Goal: Transaction & Acquisition: Purchase product/service

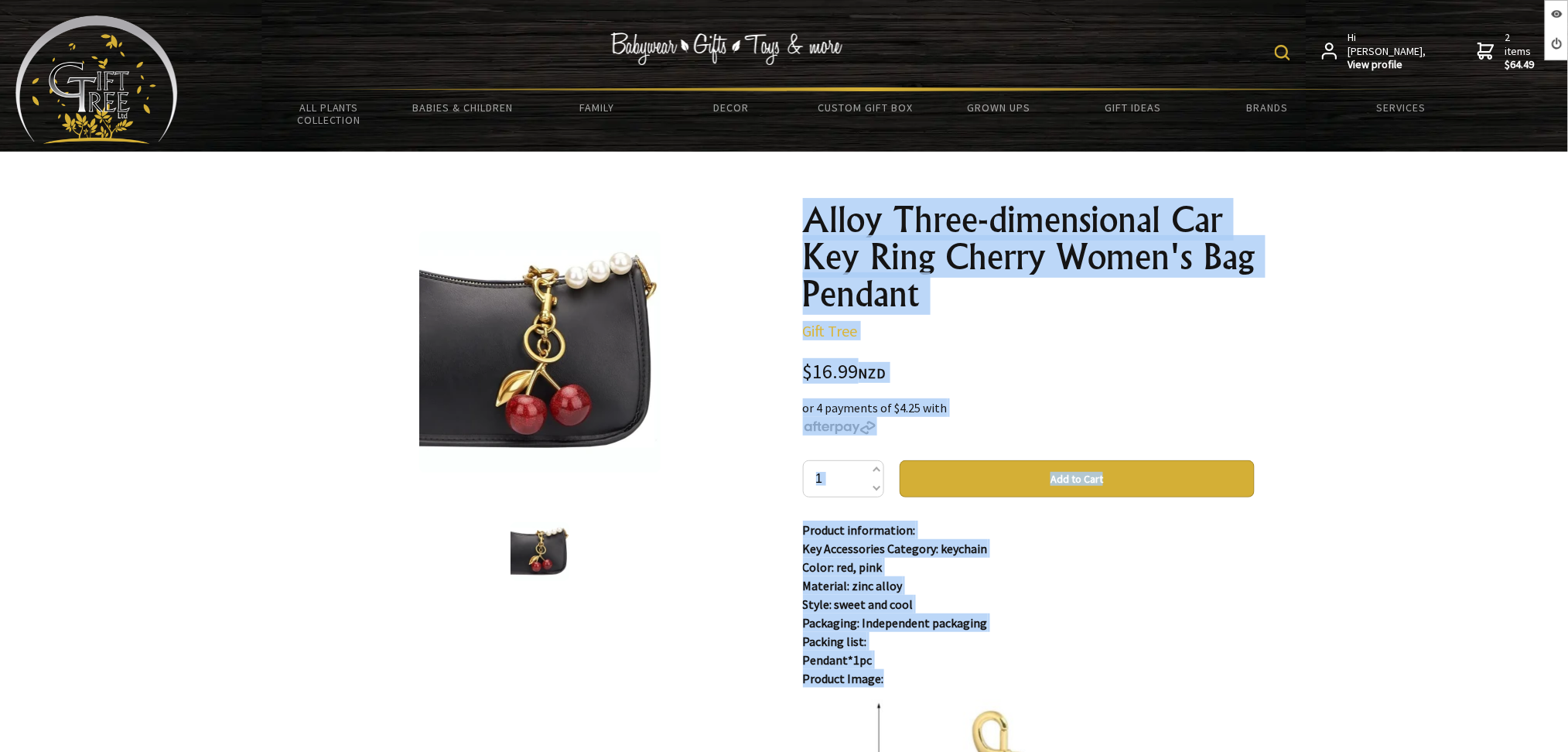
drag, startPoint x: 813, startPoint y: 535, endPoint x: 877, endPoint y: 672, distance: 151.2
click at [877, 672] on div "1 /1 Alloy Three-dimensional Car Key Ring Cherry Women's Bag Pendant Gift Tree …" at bounding box center [784, 668] width 965 height 960
click at [352, 412] on div at bounding box center [540, 352] width 452 height 301
click at [323, 288] on div at bounding box center [540, 352] width 452 height 301
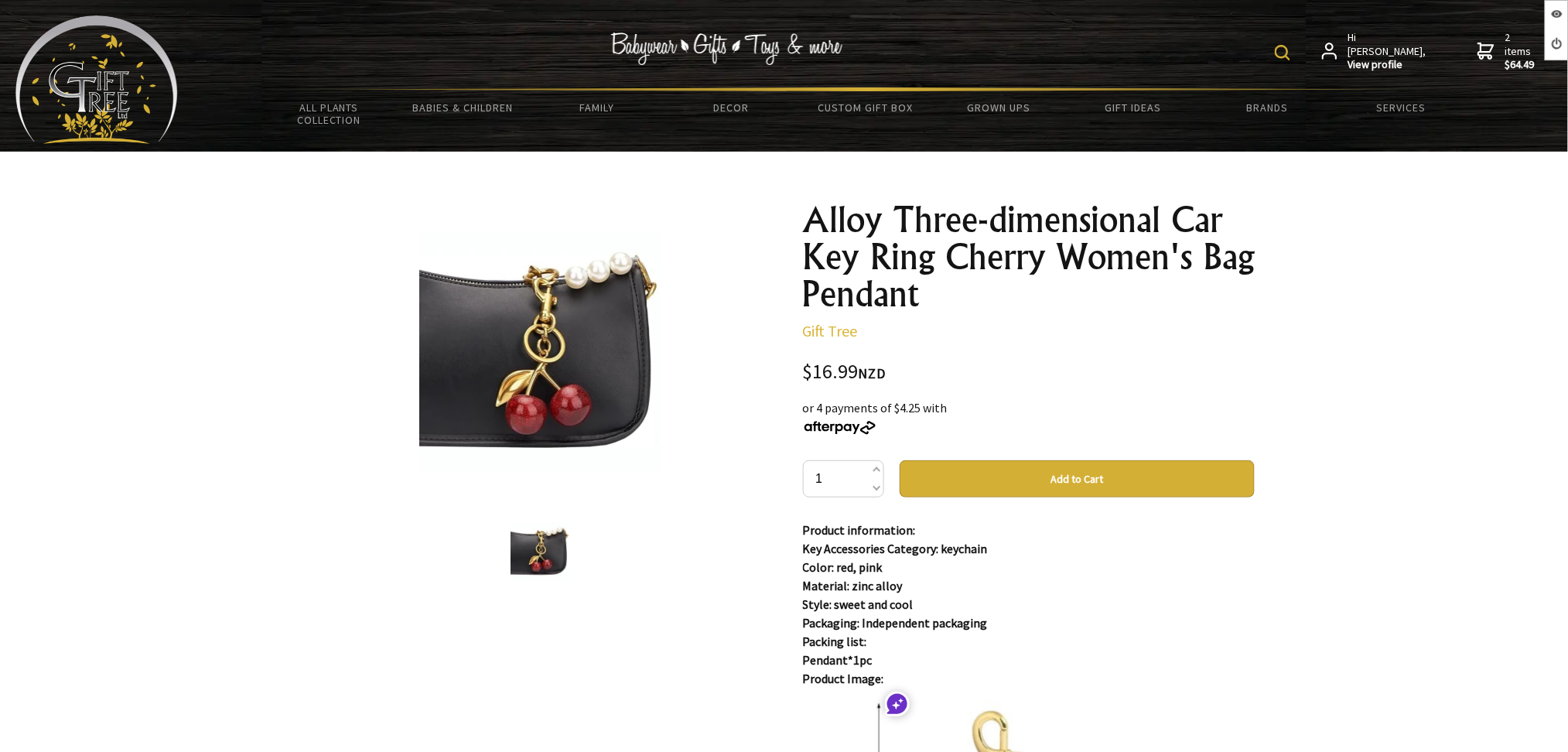
click at [275, 349] on div at bounding box center [784, 668] width 1568 height 1034
drag, startPoint x: 875, startPoint y: 668, endPoint x: 499, endPoint y: 419, distance: 451.0
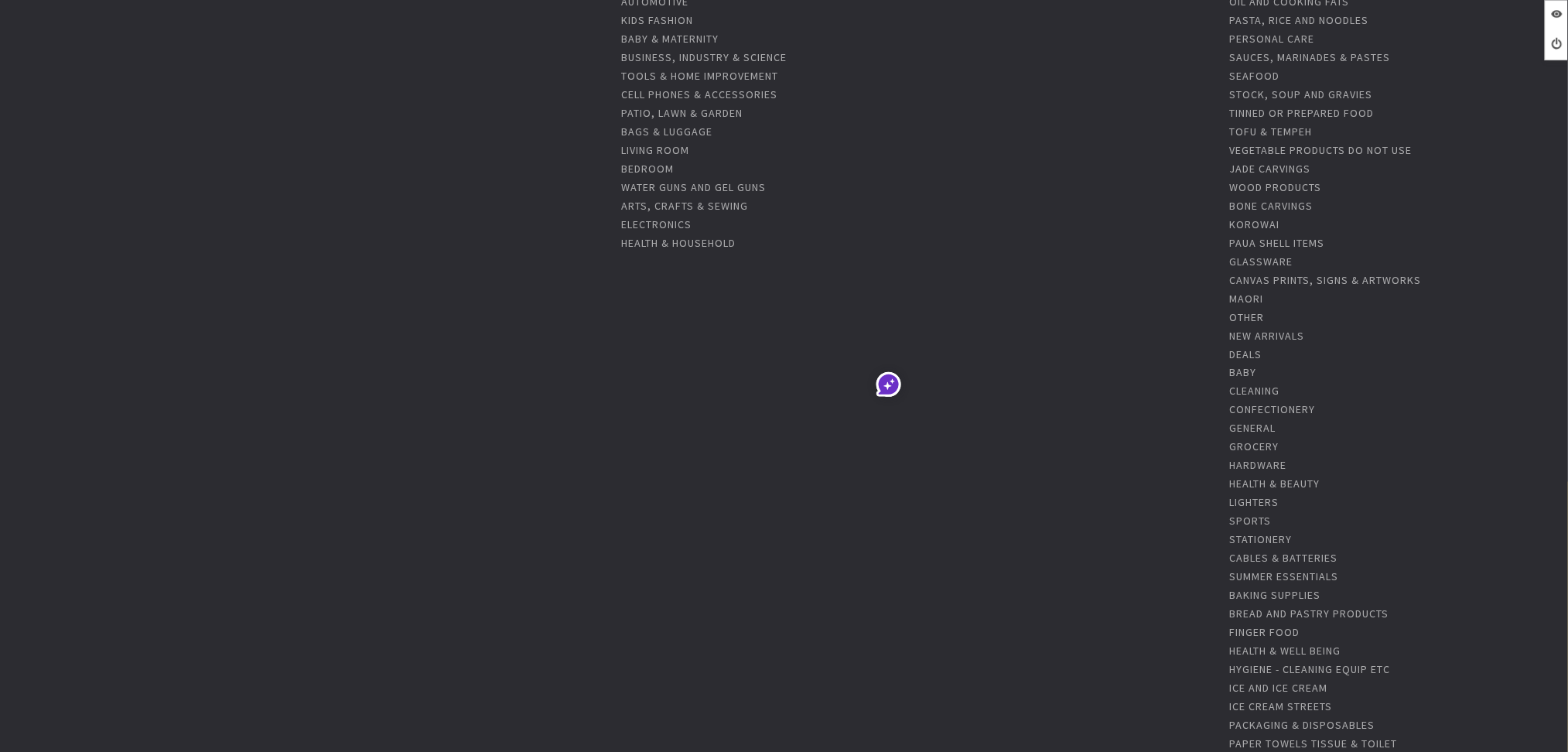
scroll to position [103, 0]
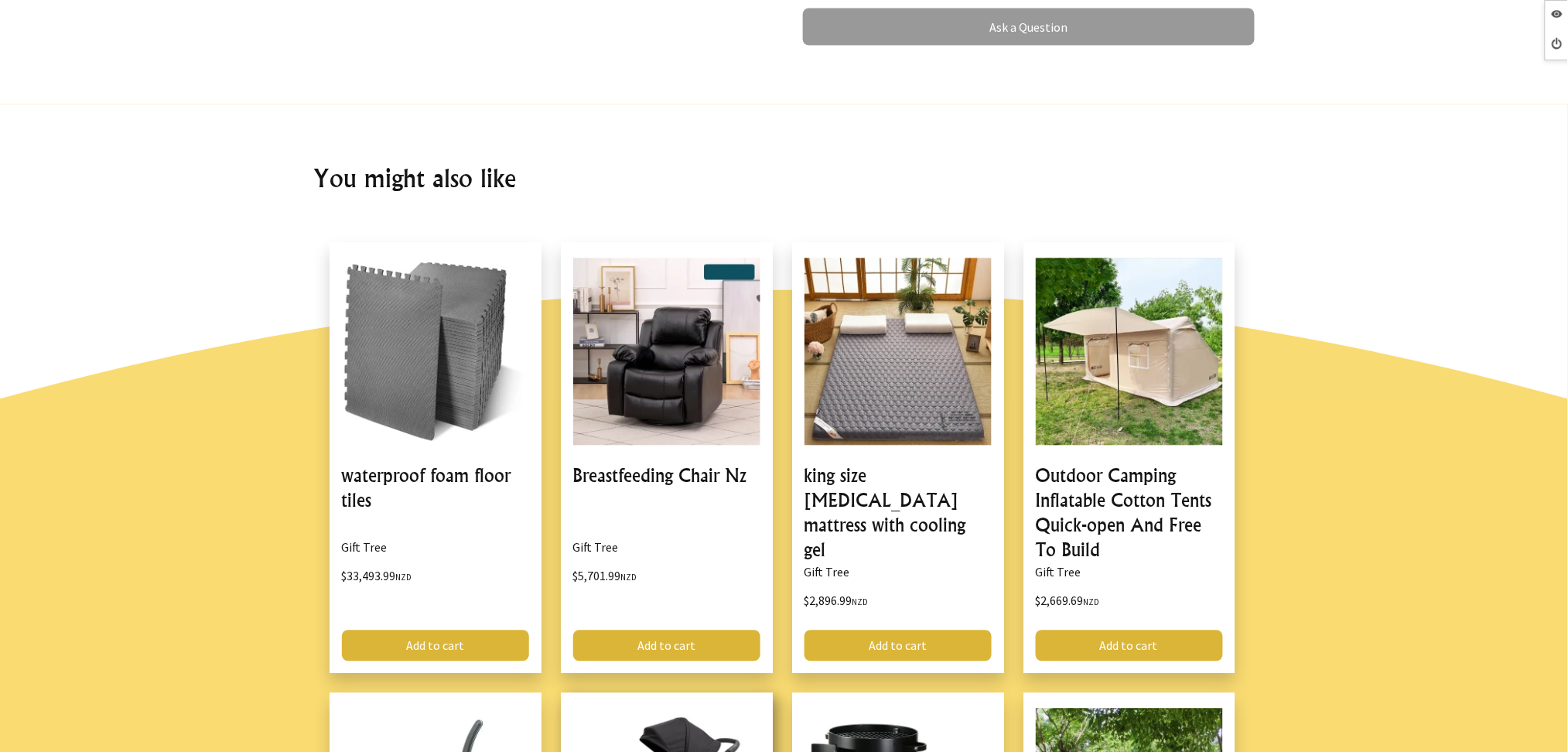
scroll to position [1341, 0]
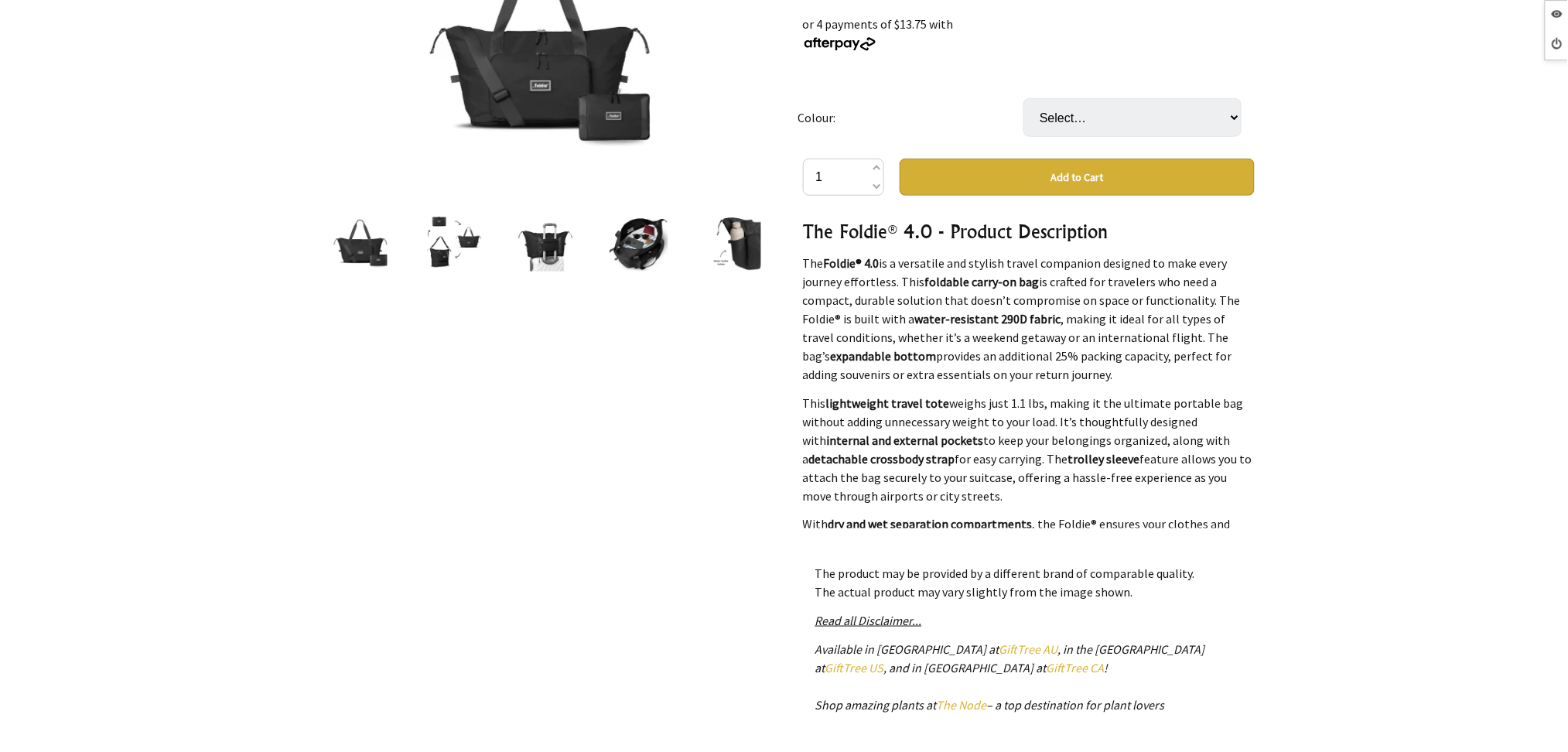
click at [1108, 117] on select "Select… Black Brown Dark Blue Ice Blue Purple Royal Blue" at bounding box center [1132, 117] width 218 height 39
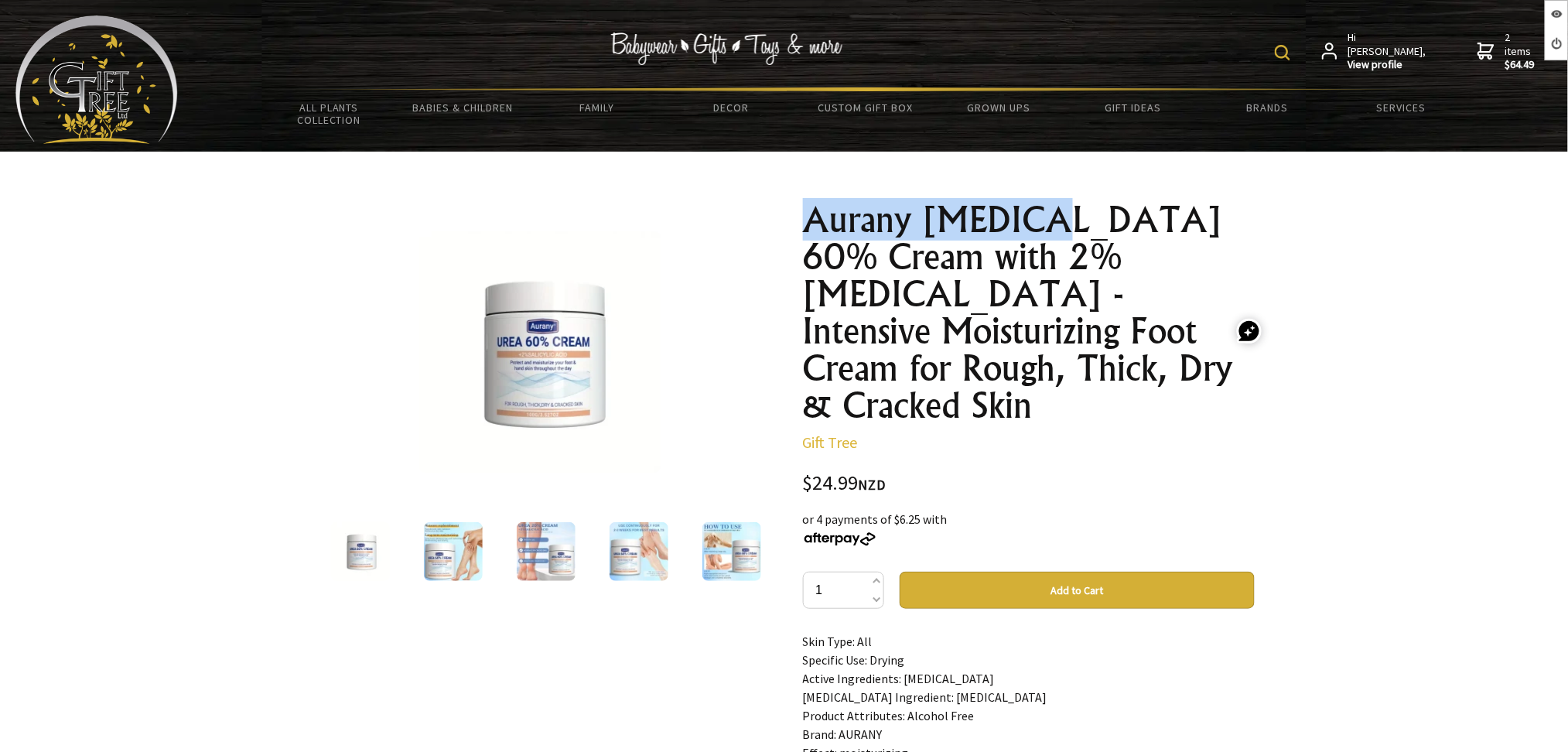
drag, startPoint x: 995, startPoint y: 199, endPoint x: 1049, endPoint y: 208, distance: 54.7
click at [1049, 208] on h1 "Aurany Urea 60% Cream with 2% Salicylic Acid - Intensive Moisturizing Foot Crea…" at bounding box center [1029, 313] width 452 height 223
copy h1 "Aurany Urea 60"
